Goal: Task Accomplishment & Management: Use online tool/utility

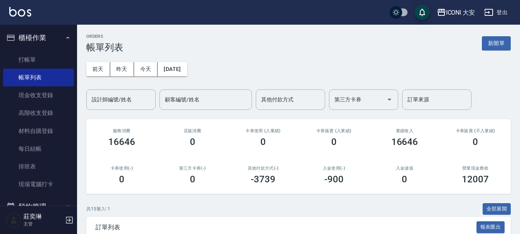
scroll to position [39, 0]
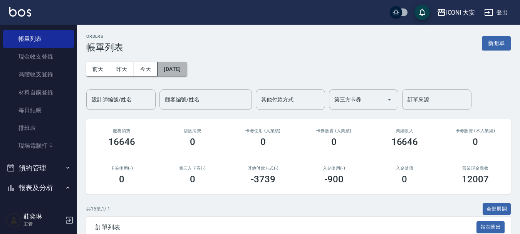
click at [184, 71] on button "[DATE]" at bounding box center [171, 69] width 29 height 14
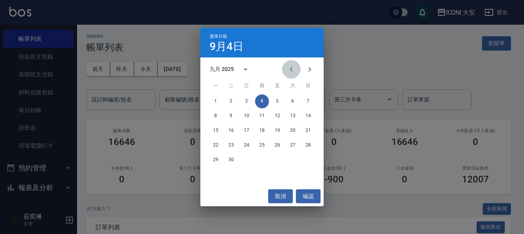
click at [290, 69] on icon "Previous month" at bounding box center [290, 69] width 9 height 9
click at [307, 159] on button "31" at bounding box center [308, 160] width 14 height 14
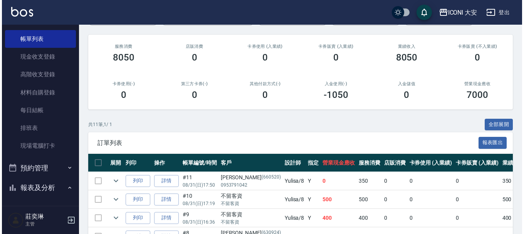
scroll to position [30, 0]
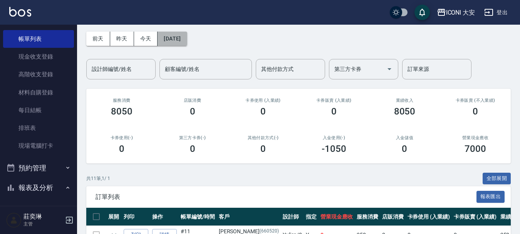
click at [187, 37] on button "[DATE]" at bounding box center [171, 39] width 29 height 14
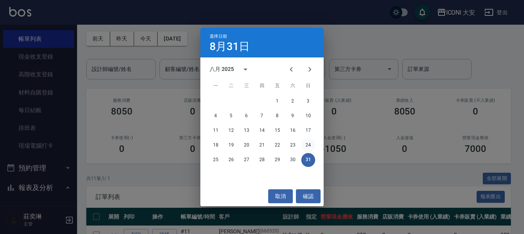
click at [310, 144] on button "24" at bounding box center [308, 145] width 14 height 14
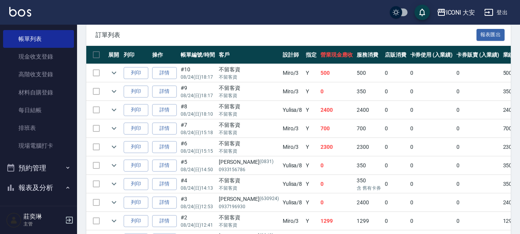
scroll to position [243, 0]
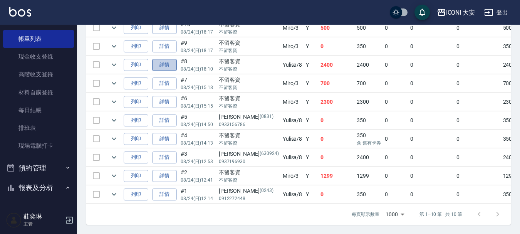
click at [158, 59] on link "詳情" at bounding box center [164, 65] width 25 height 12
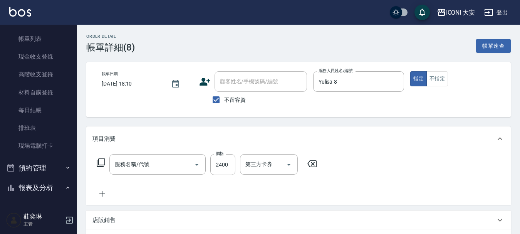
type input "[DATE] 18:10"
checkbox input "true"
type input "Yulisa-8"
type input "燙髮(N201)"
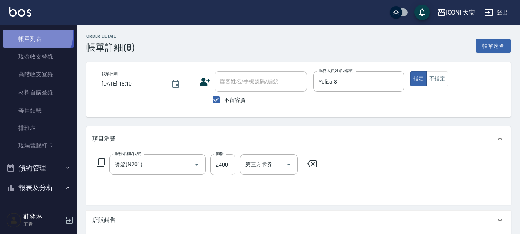
click at [36, 34] on link "帳單列表" at bounding box center [38, 39] width 71 height 18
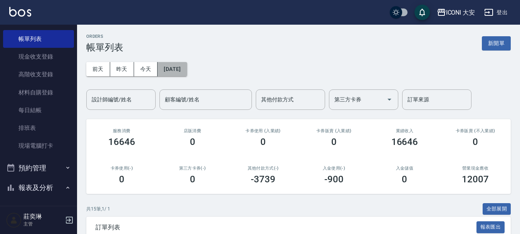
click at [187, 69] on button "[DATE]" at bounding box center [171, 69] width 29 height 14
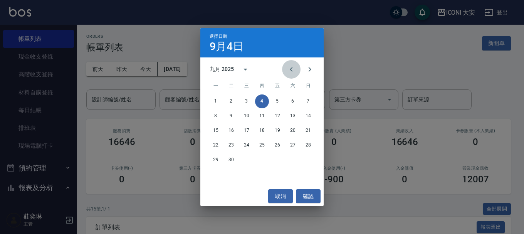
click at [293, 68] on icon "Previous month" at bounding box center [290, 69] width 9 height 9
click at [311, 159] on button "31" at bounding box center [308, 160] width 14 height 14
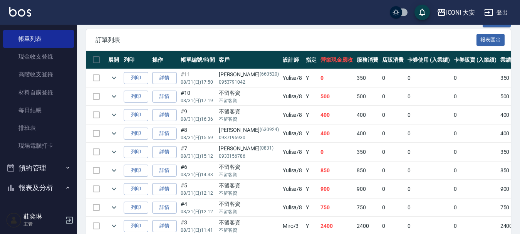
scroll to position [184, 0]
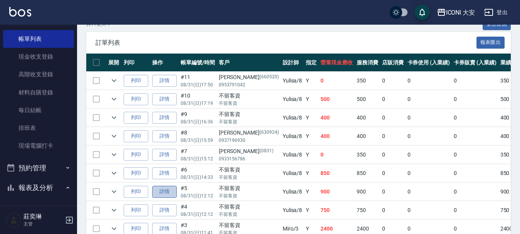
click at [163, 196] on link "詳情" at bounding box center [164, 192] width 25 height 12
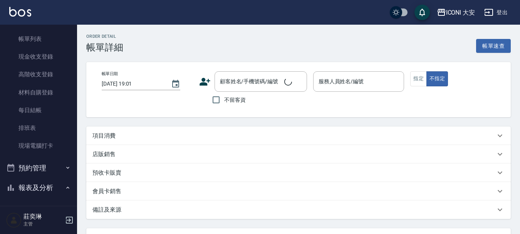
type input "[DATE] 12:12"
checkbox input "true"
type input "Yulisa-8"
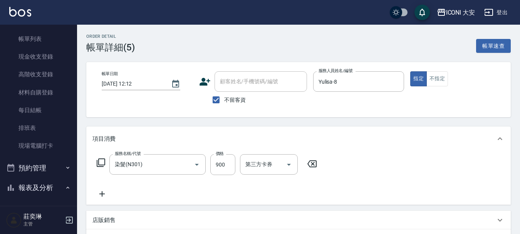
type input "染髮(N301)"
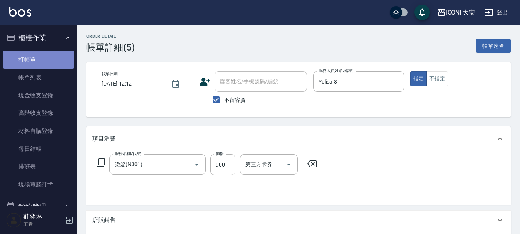
click at [47, 60] on link "打帳單" at bounding box center [38, 60] width 71 height 18
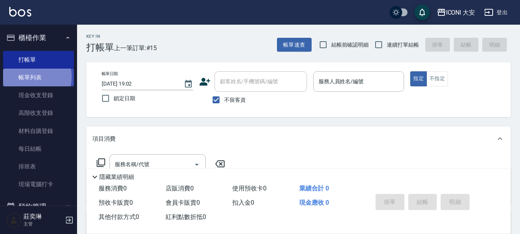
click at [29, 77] on link "帳單列表" at bounding box center [38, 78] width 71 height 18
